Goal: Transaction & Acquisition: Purchase product/service

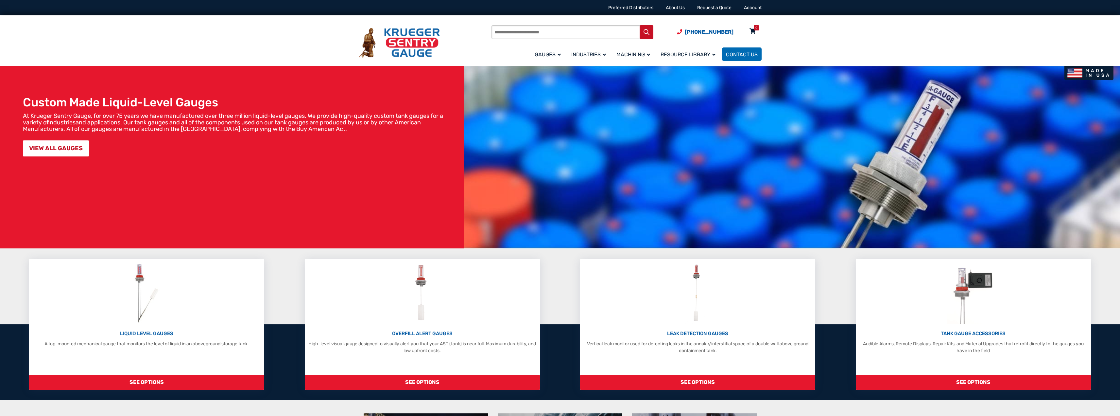
click at [752, 30] on icon at bounding box center [752, 31] width 7 height 10
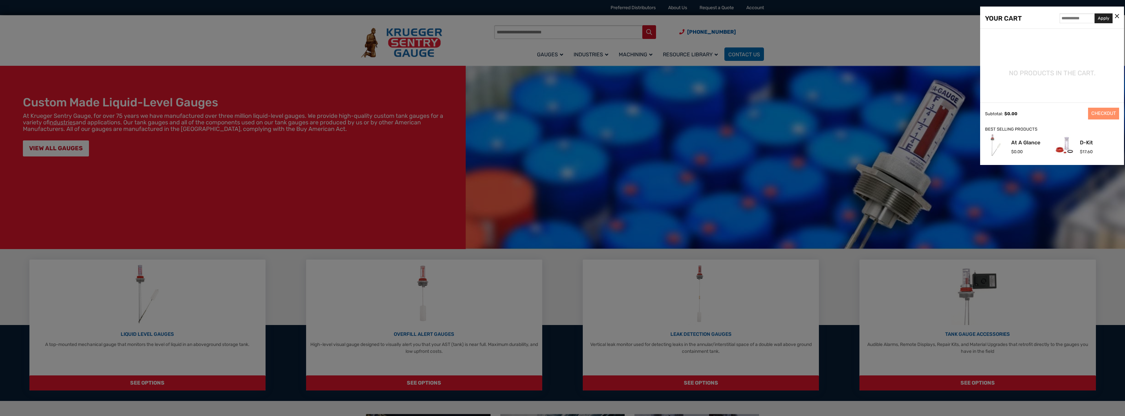
click at [544, 64] on div at bounding box center [562, 208] width 1125 height 416
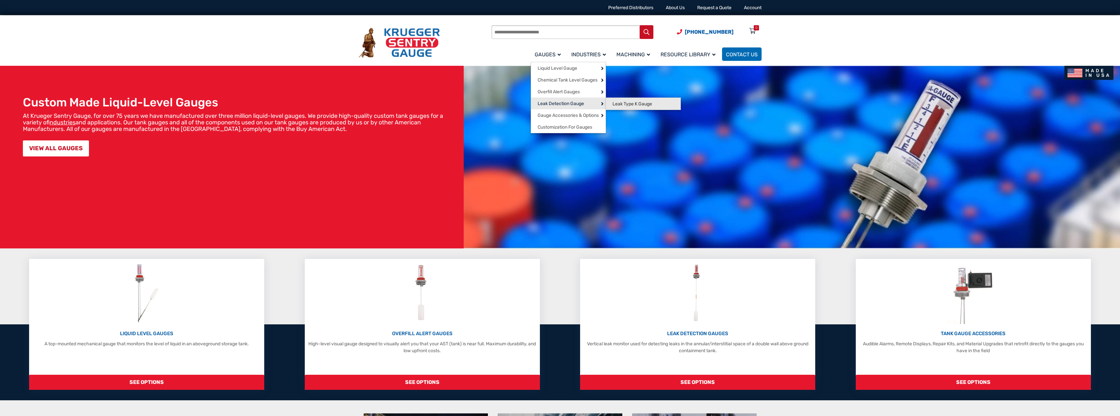
click at [632, 105] on span "Leak Type K Gauge" at bounding box center [632, 104] width 40 height 6
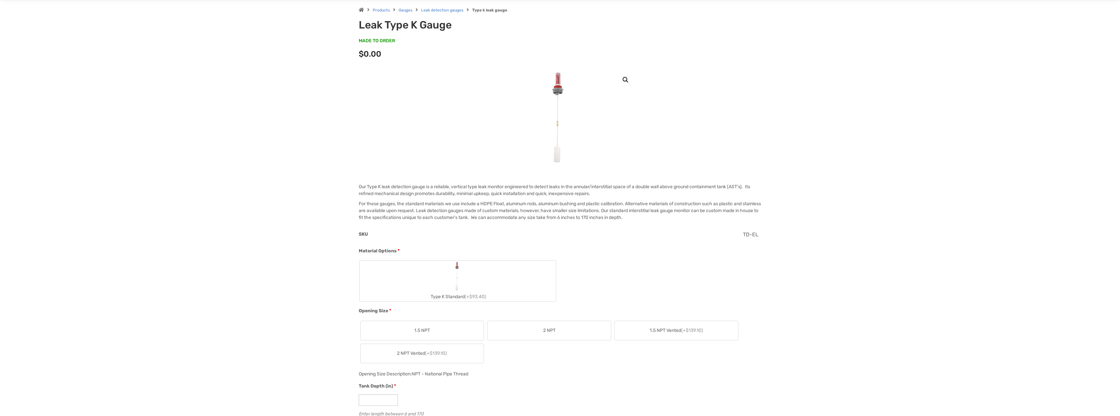
scroll to position [164, 0]
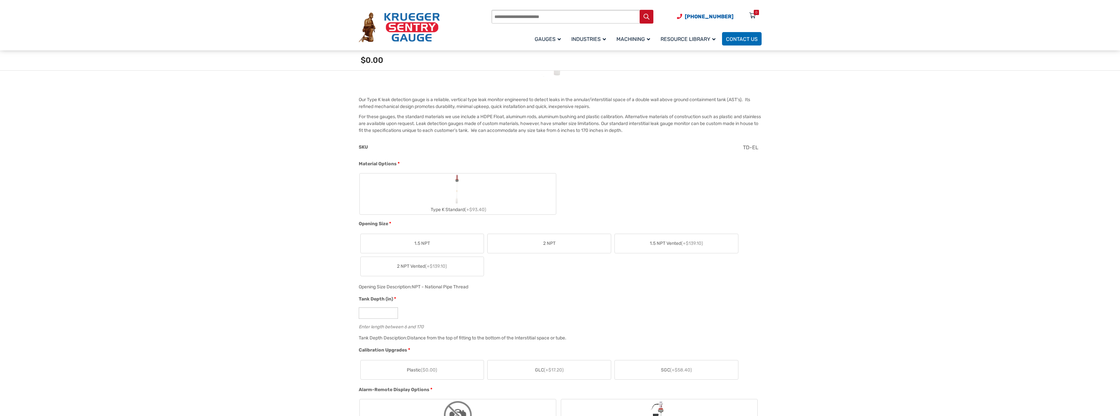
click at [432, 191] on label "Type K Standard (+$93.40)" at bounding box center [458, 193] width 196 height 41
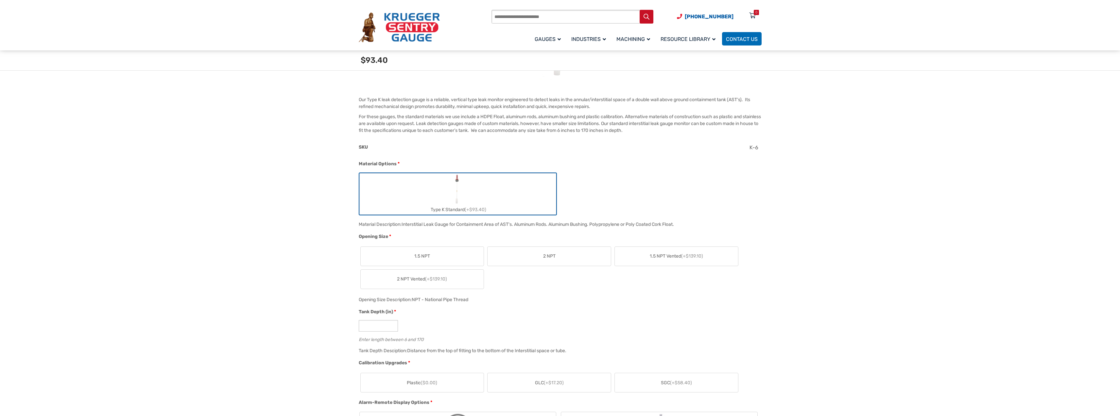
click at [531, 252] on label "2 NPT" at bounding box center [549, 256] width 123 height 19
click at [381, 321] on input "*" at bounding box center [378, 325] width 39 height 11
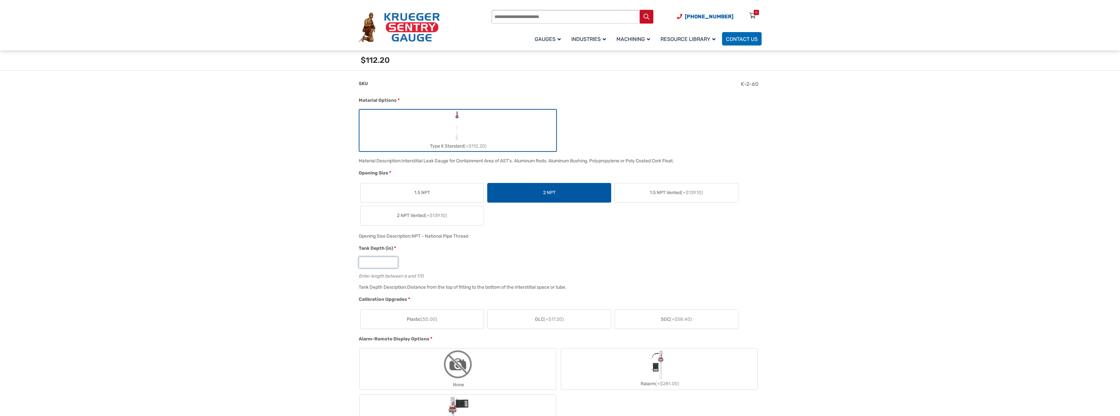
scroll to position [262, 0]
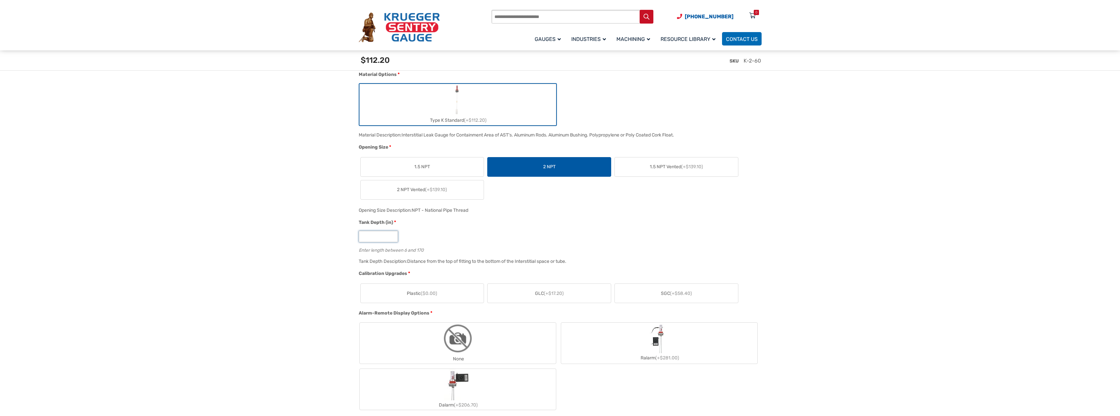
type input "**"
click at [433, 299] on label "Plastic ($0.00)" at bounding box center [422, 293] width 123 height 19
click at [459, 353] on img "None" at bounding box center [457, 337] width 31 height 31
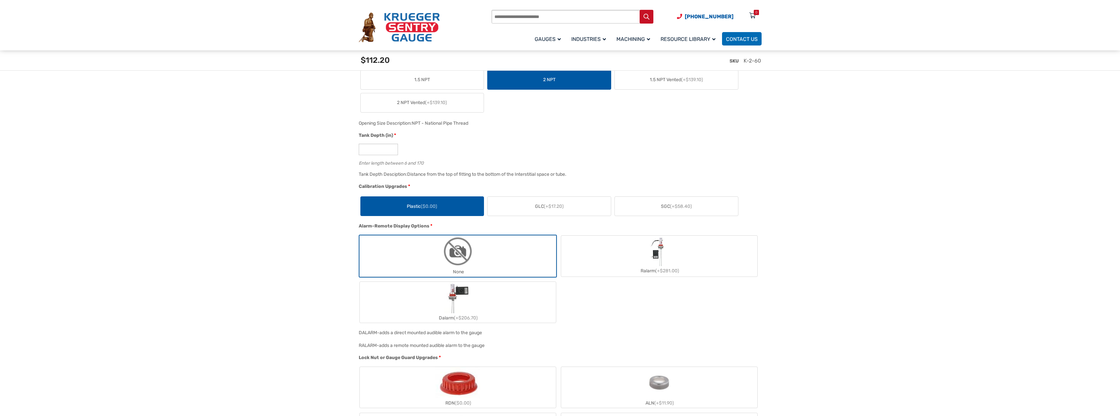
scroll to position [425, 0]
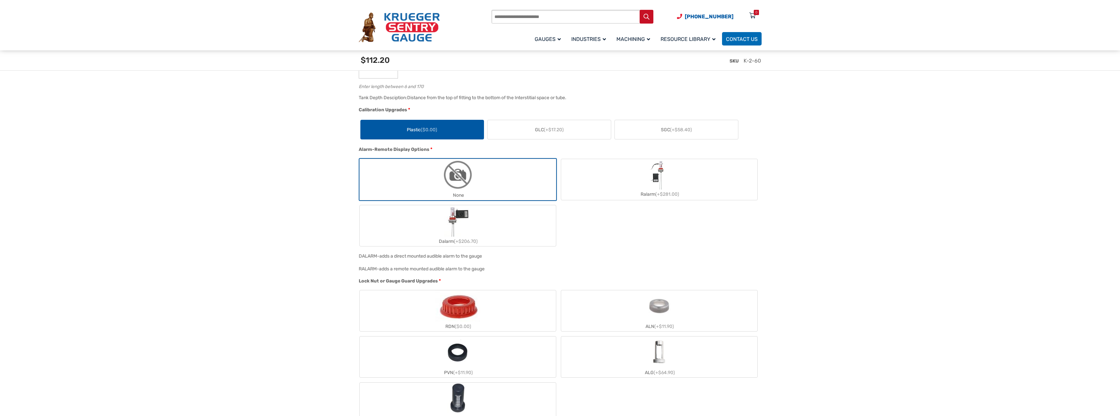
click at [414, 390] on label "PVG (+$64.90)" at bounding box center [458, 402] width 196 height 41
click at [412, 394] on label "PVG (+$64.90)" at bounding box center [458, 402] width 196 height 41
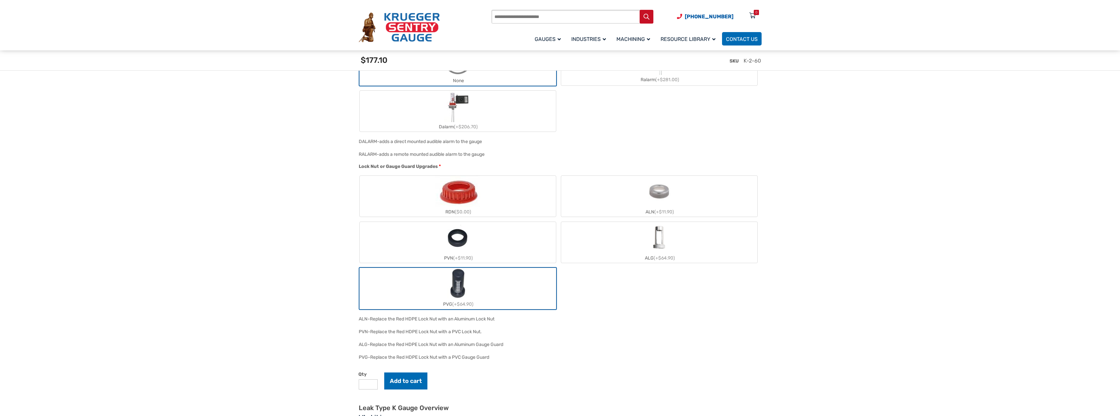
scroll to position [589, 0]
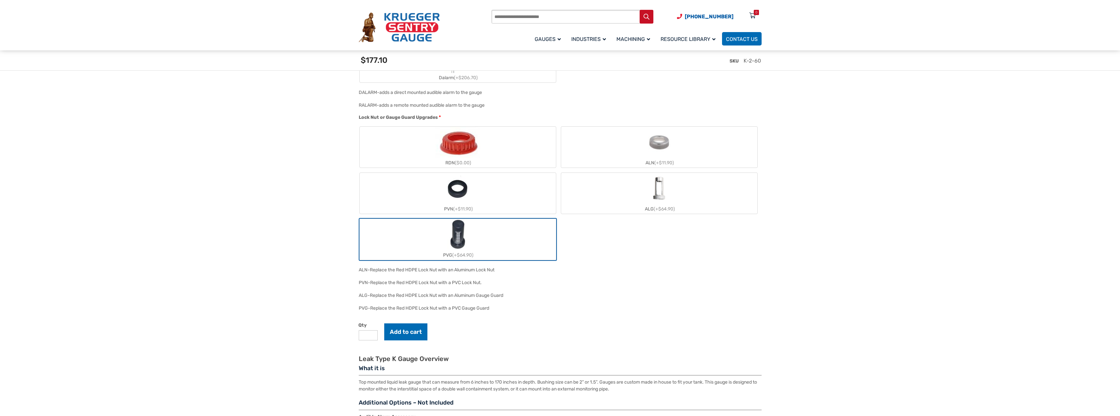
click at [372, 335] on input "*" at bounding box center [368, 335] width 19 height 10
type input "*"
click at [372, 335] on input "*" at bounding box center [368, 335] width 19 height 10
click at [394, 334] on button "Add to cart" at bounding box center [405, 331] width 43 height 17
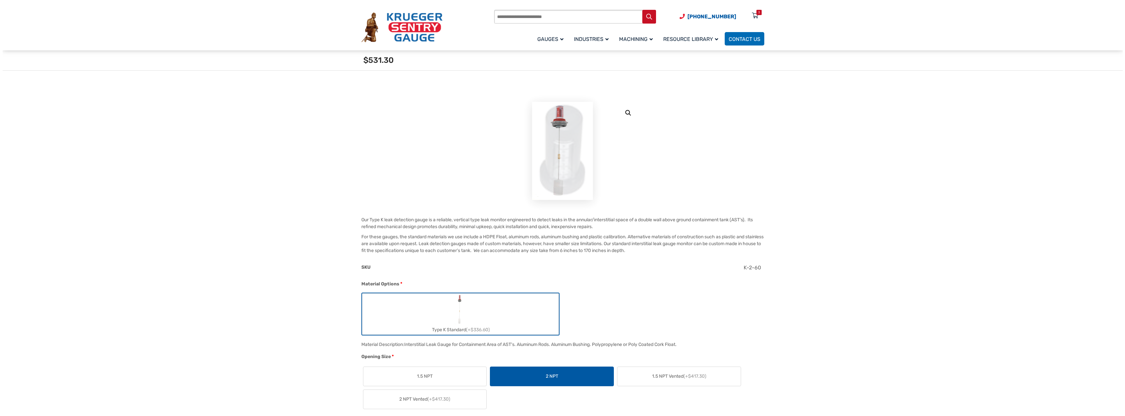
scroll to position [0, 0]
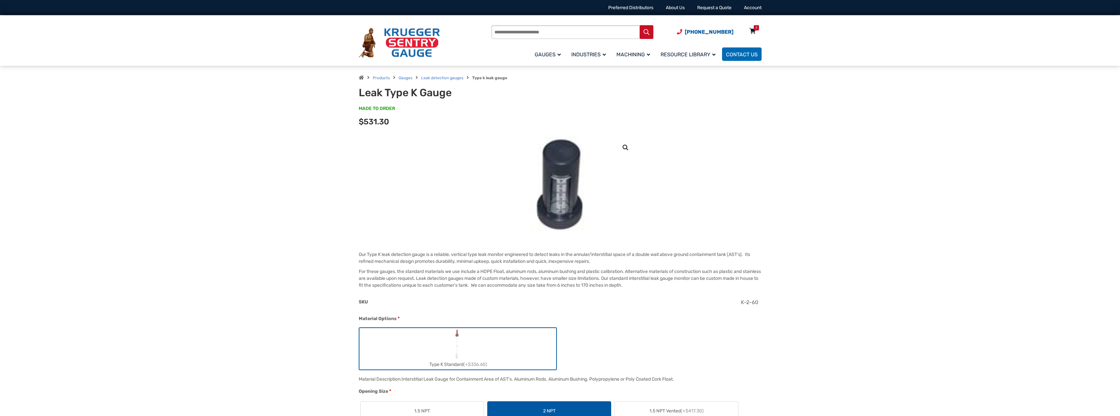
click at [755, 30] on div "3" at bounding box center [756, 27] width 2 height 5
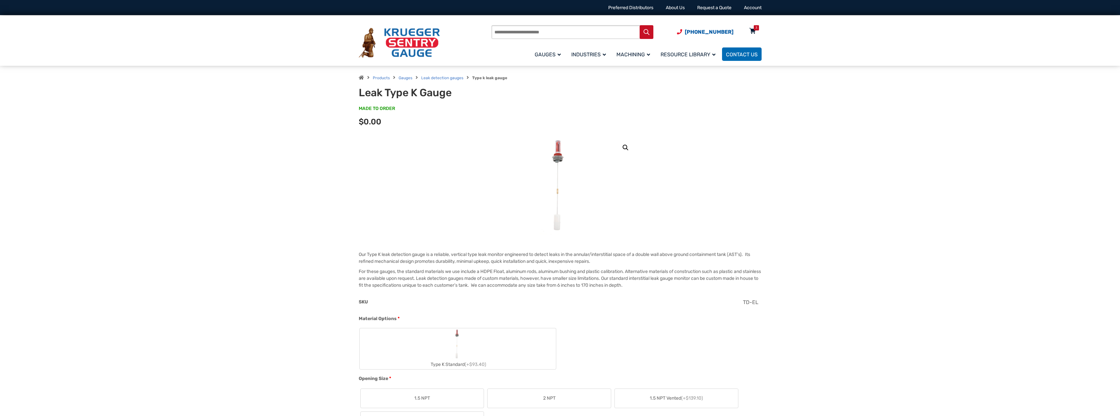
click at [756, 28] on div "3" at bounding box center [756, 27] width 2 height 5
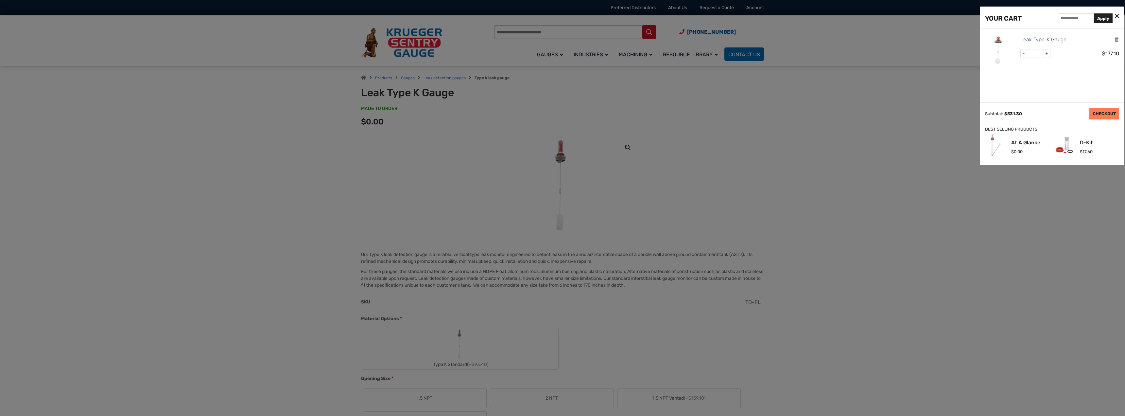
click at [1105, 112] on link "CHECKOUT" at bounding box center [1104, 114] width 30 height 12
